Goal: Share content: Share content

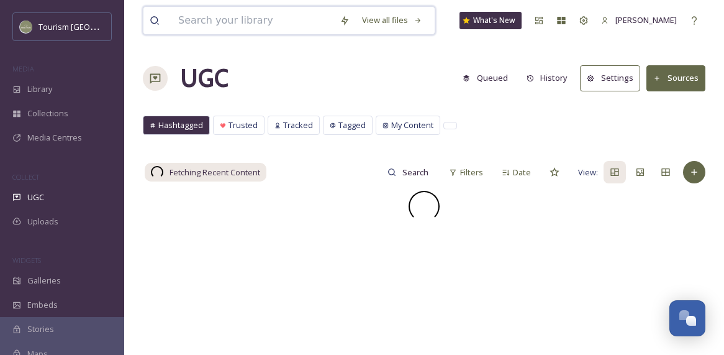
click at [238, 19] on input at bounding box center [253, 20] width 162 height 27
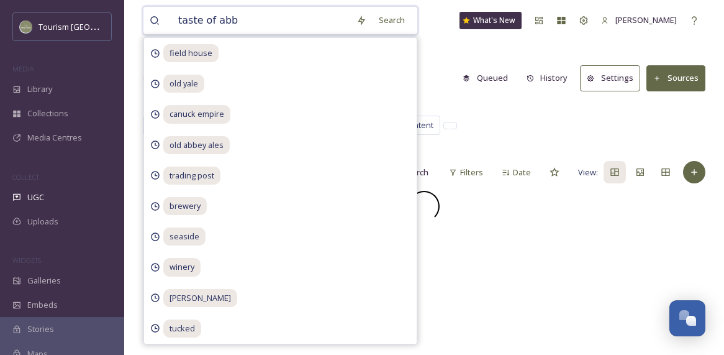
type input "taste of abby"
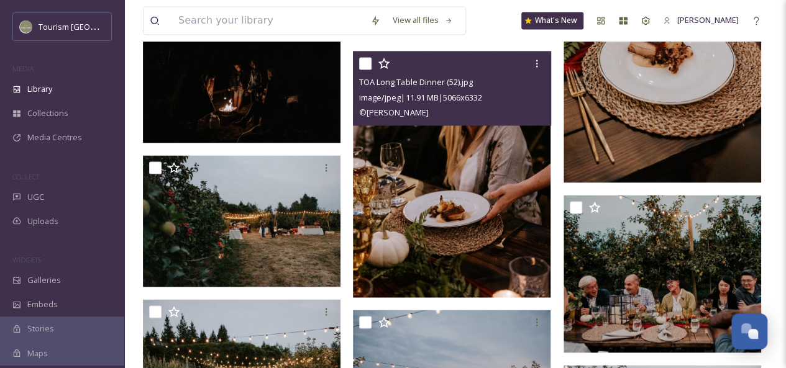
scroll to position [1092, 0]
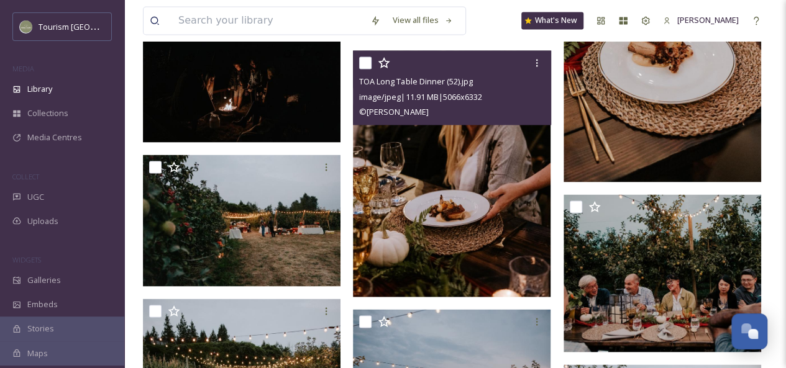
click at [489, 212] on img at bounding box center [452, 173] width 198 height 247
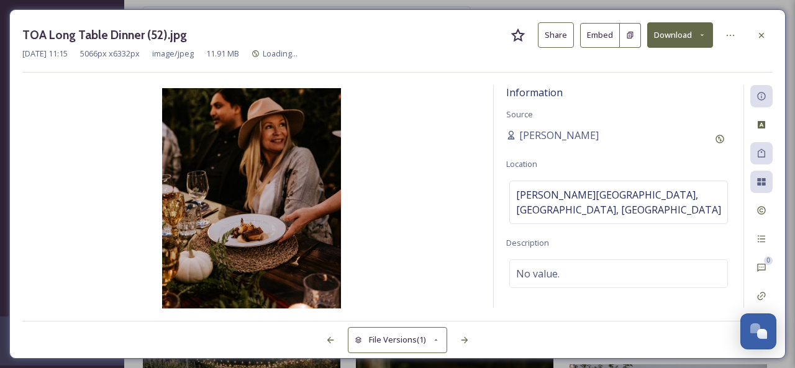
click at [555, 43] on button "Share" at bounding box center [556, 34] width 36 height 25
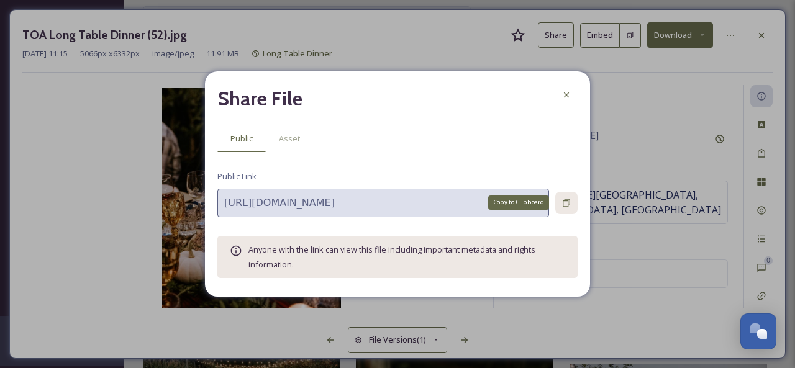
click at [565, 209] on div "Copy to Clipboard" at bounding box center [566, 203] width 22 height 22
